Goal: Transaction & Acquisition: Purchase product/service

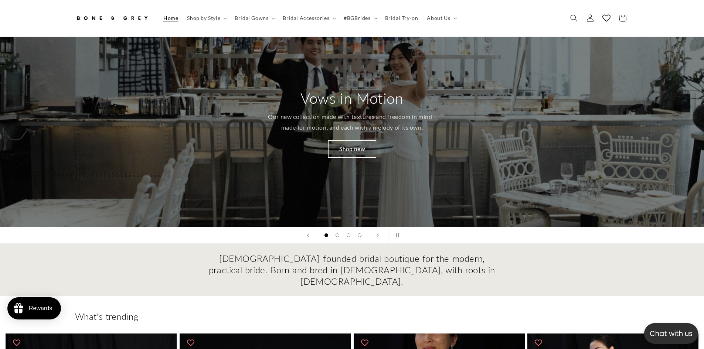
click at [600, 261] on div "Female-founded bridal boutique for the modern, practical bride. Born and bred i…" at bounding box center [352, 270] width 591 height 35
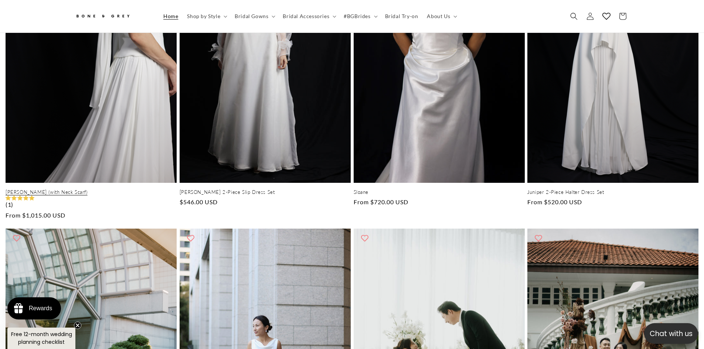
scroll to position [0, 203]
click at [52, 189] on link "[PERSON_NAME] (with Neck Scarf)" at bounding box center [91, 192] width 171 height 6
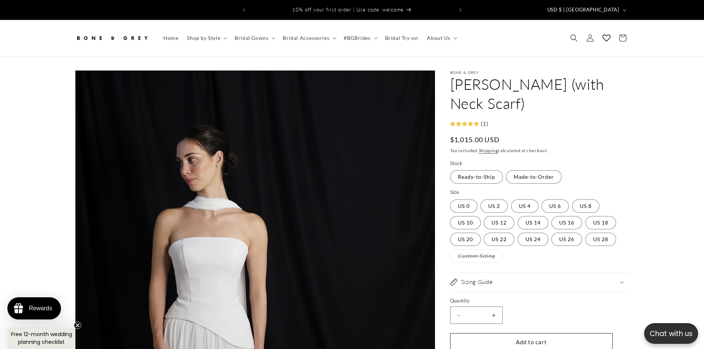
click at [498, 298] on label "Quantity ( 0 in cart)" at bounding box center [531, 301] width 163 height 7
click at [486, 307] on input "*" at bounding box center [476, 315] width 18 height 17
click at [493, 307] on button "Increase quantity for [PERSON_NAME] (with Neck Scarf)" at bounding box center [494, 315] width 17 height 17
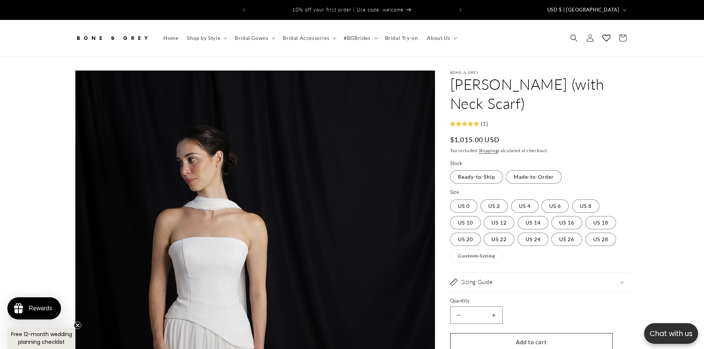
click at [493, 307] on button "Increase quantity for [PERSON_NAME] (with Neck Scarf)" at bounding box center [494, 315] width 17 height 17
type input "*"
click at [543, 333] on button "Add to cart" at bounding box center [531, 341] width 163 height 17
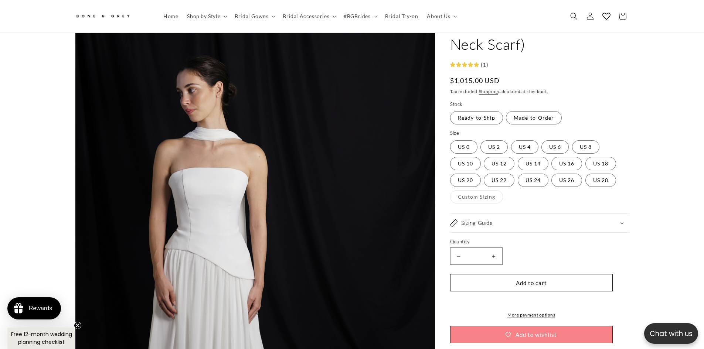
scroll to position [70, 0]
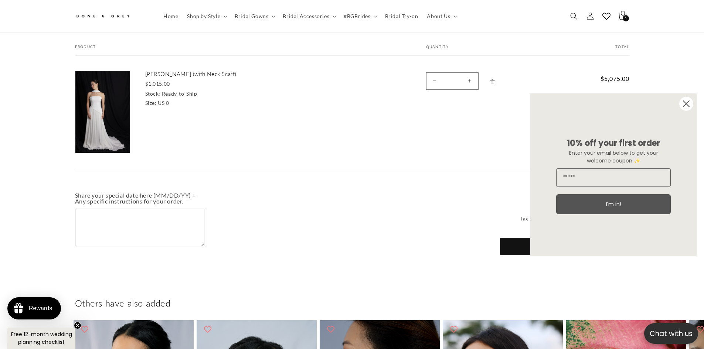
scroll to position [70, 0]
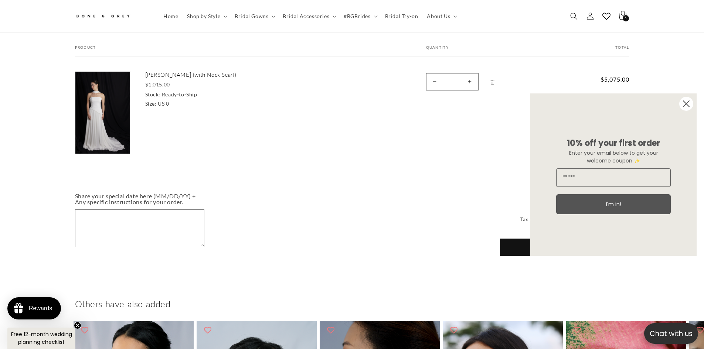
click at [683, 103] on circle "Close dialog" at bounding box center [686, 104] width 14 height 14
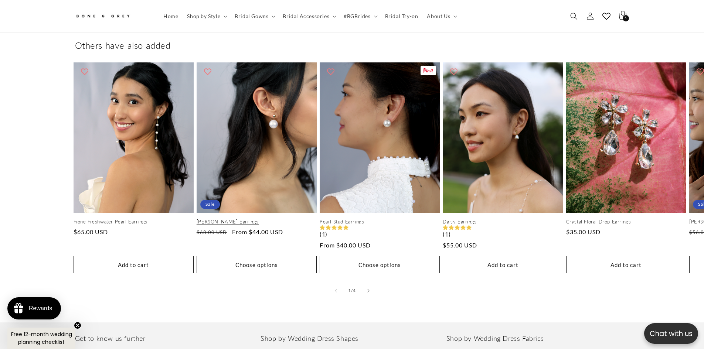
scroll to position [0, 203]
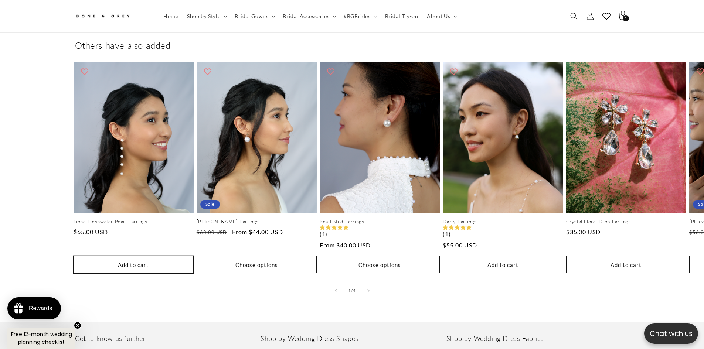
click at [166, 265] on button "Add to cart Sold out" at bounding box center [134, 264] width 120 height 17
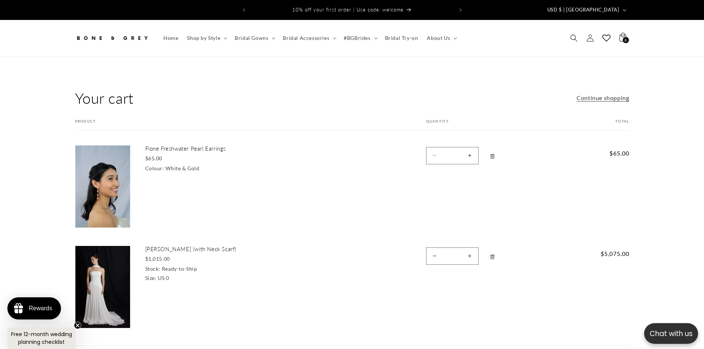
click at [470, 156] on button "Increase quantity for Fione Freshwater Pearl Earrings" at bounding box center [470, 155] width 17 height 17
type input "*"
click at [470, 156] on form "Your cart Product Total Quantity Total Fione Freshwater Pearl Earrings $65.00 C…" at bounding box center [352, 233] width 554 height 228
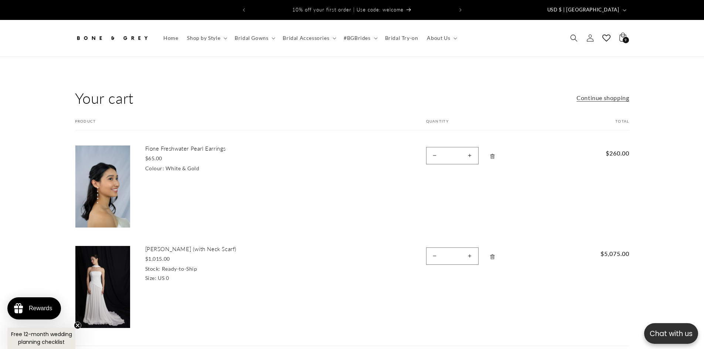
click at [472, 153] on button "Increase quantity for Fione Freshwater Pearl Earrings" at bounding box center [470, 155] width 17 height 17
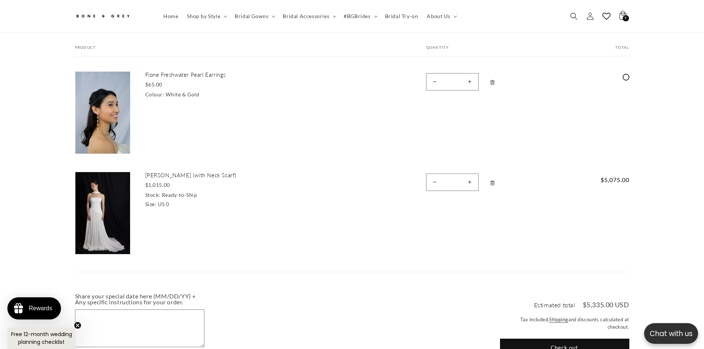
scroll to position [0, 203]
type input "*"
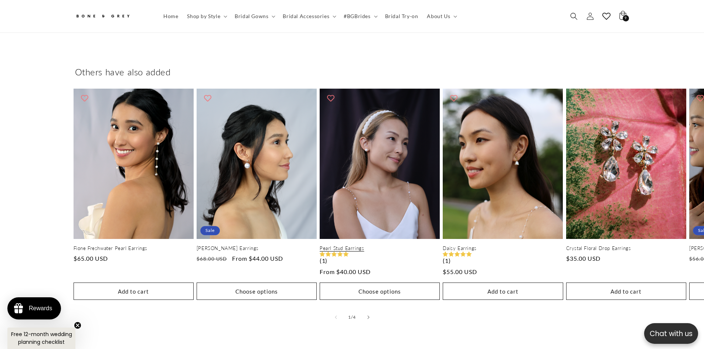
scroll to position [0, 407]
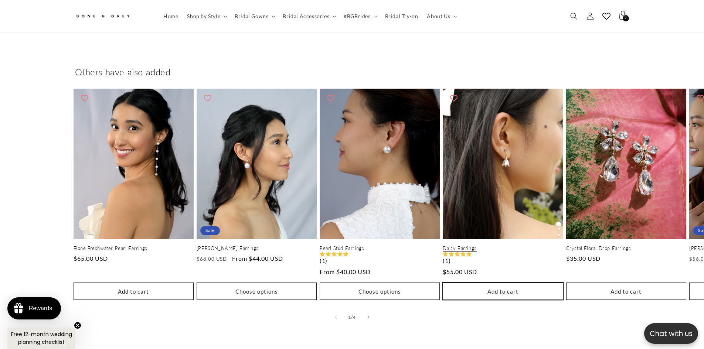
click at [532, 293] on button "Add to cart Sold out" at bounding box center [503, 291] width 120 height 17
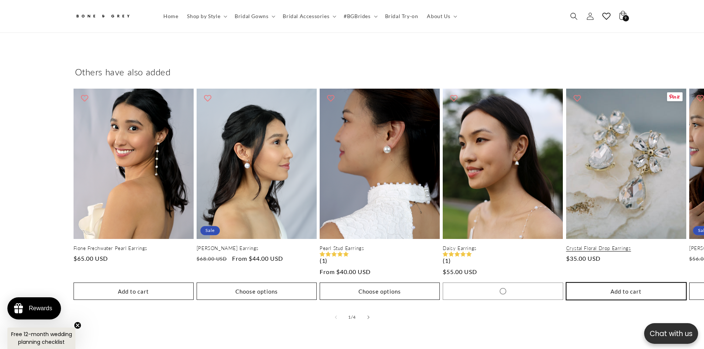
click at [621, 297] on button "Add to cart Sold out" at bounding box center [626, 291] width 120 height 17
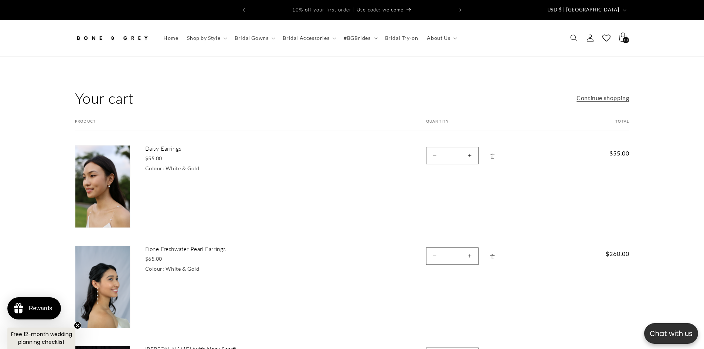
click at [469, 156] on button "Increase quantity for Daisy Earrings" at bounding box center [470, 155] width 17 height 17
click at [469, 156] on form "Your cart Product Total Quantity Total Daisy Earrings $55.00 Colour: White & Go…" at bounding box center [352, 283] width 554 height 328
click at [467, 153] on button "Increase quantity for Daisy Earrings" at bounding box center [470, 155] width 17 height 17
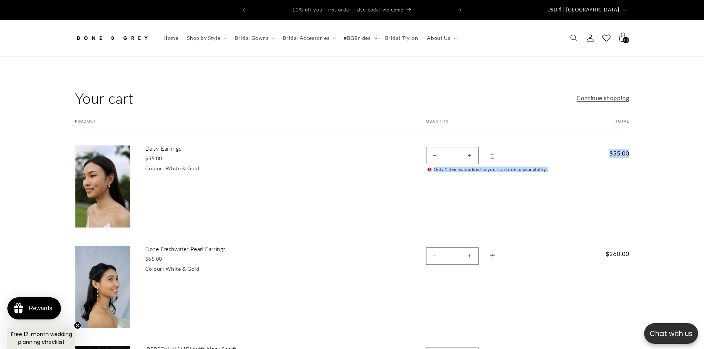
click at [467, 153] on button "Increase quantity for Daisy Earrings" at bounding box center [470, 155] width 17 height 17
type input "*"
click at [471, 251] on button "Increase quantity for Fione Freshwater Pearl Earrings" at bounding box center [470, 256] width 17 height 17
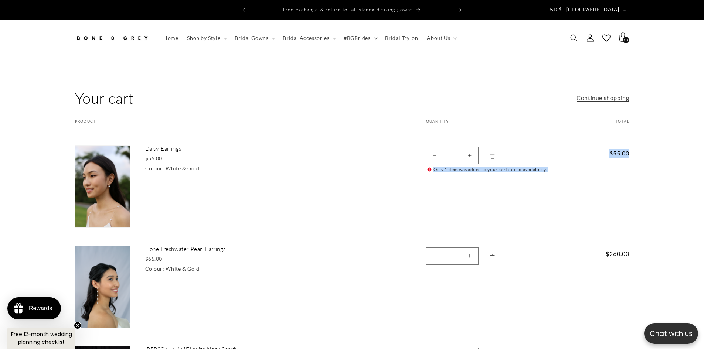
click at [471, 251] on button "Increase quantity for Fione Freshwater Pearl Earrings" at bounding box center [470, 256] width 17 height 17
click at [434, 252] on form "Your cart Product Total Quantity Total Daisy Earrings $55.00 Colour: White & Go…" at bounding box center [352, 283] width 554 height 328
type input "*"
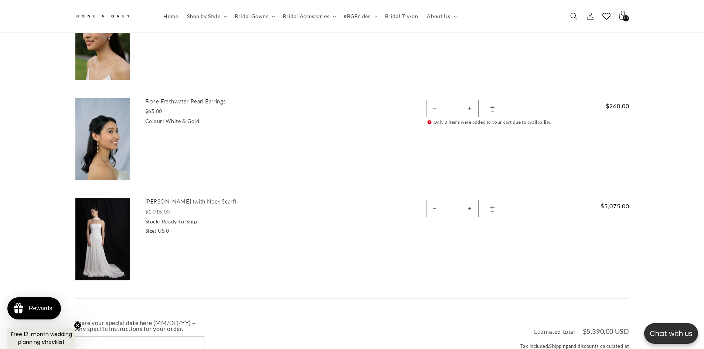
scroll to position [255, 0]
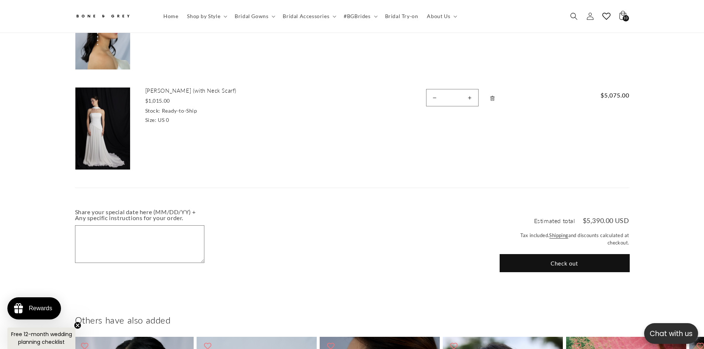
click at [563, 258] on button "Check out" at bounding box center [564, 263] width 129 height 17
